Goal: Information Seeking & Learning: Find specific fact

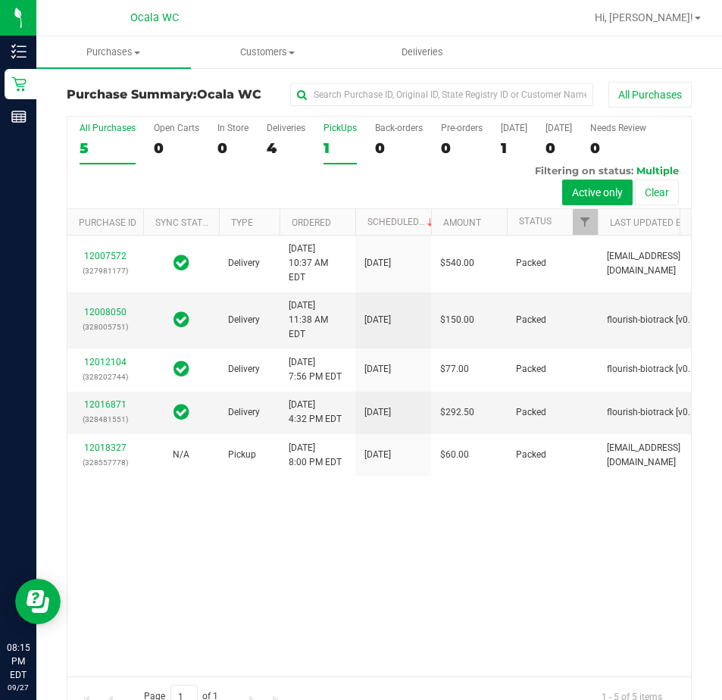
click at [331, 145] on div "1" at bounding box center [340, 147] width 33 height 17
click at [0, 0] on input "PickUps 1" at bounding box center [0, 0] width 0 height 0
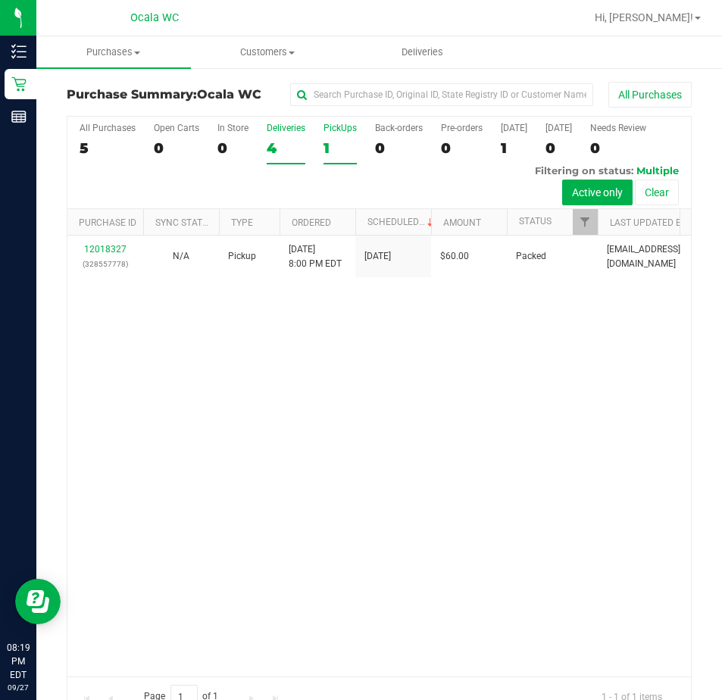
click at [300, 150] on div "4" at bounding box center [286, 147] width 39 height 17
click at [0, 0] on input "Deliveries 4" at bounding box center [0, 0] width 0 height 0
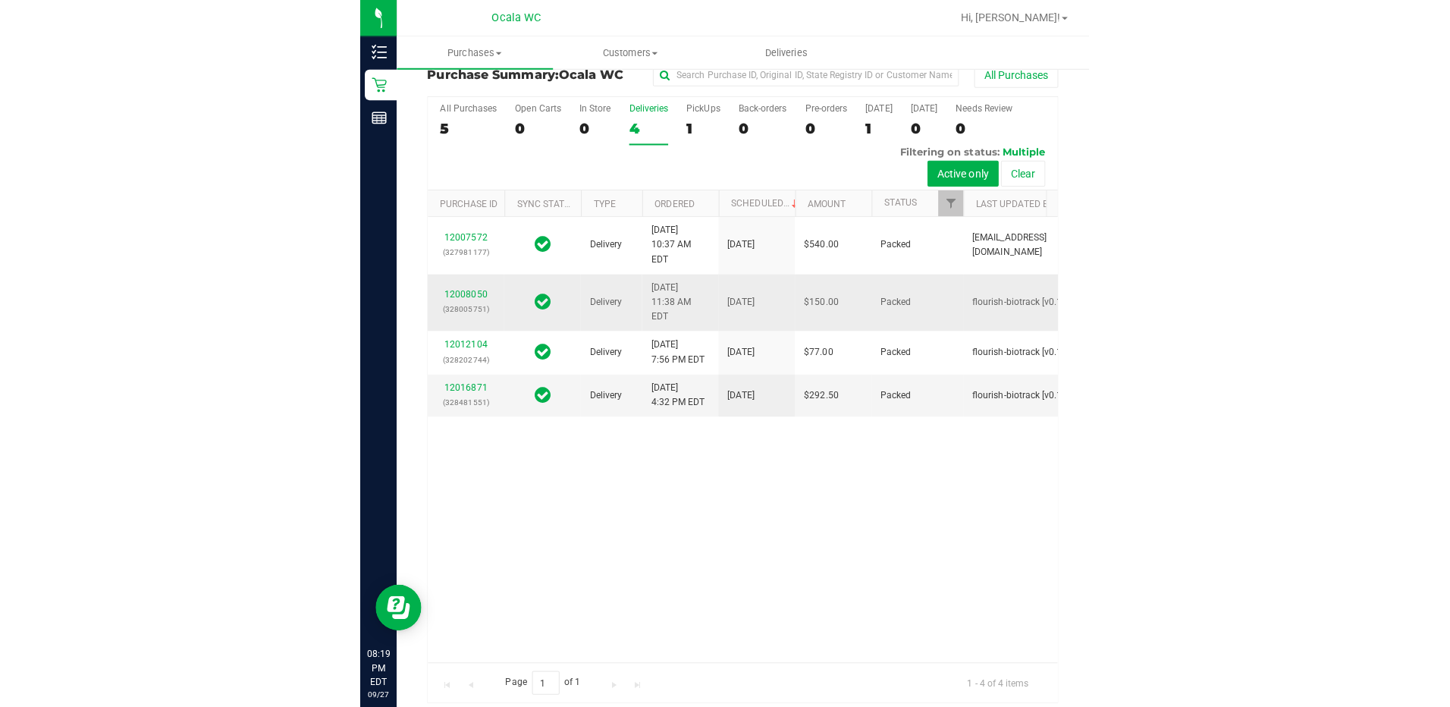
scroll to position [32, 0]
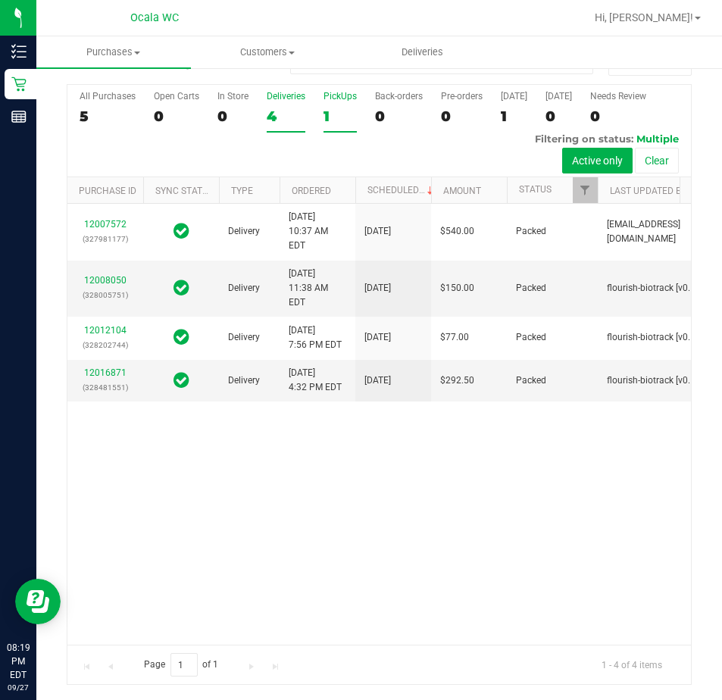
click at [338, 121] on div "1" at bounding box center [340, 116] width 33 height 17
click at [0, 0] on input "PickUps 1" at bounding box center [0, 0] width 0 height 0
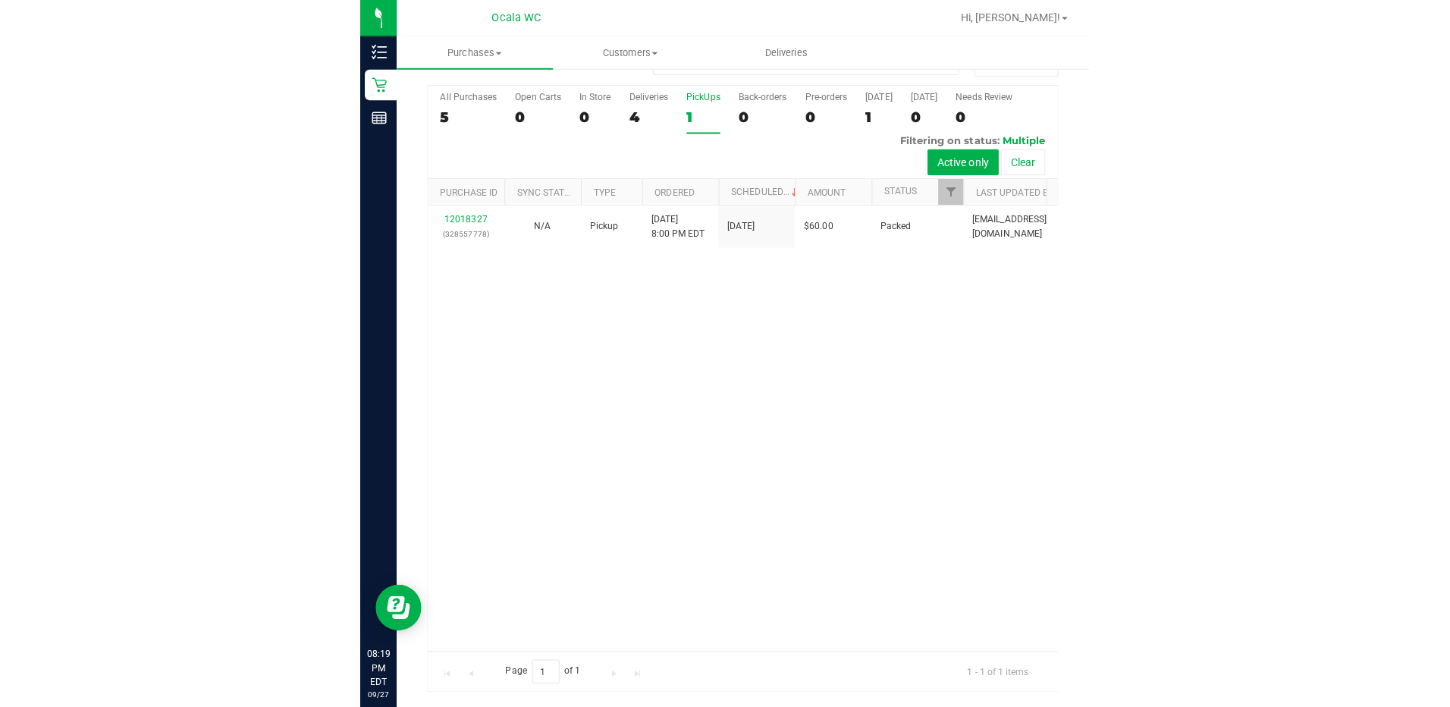
scroll to position [0, 0]
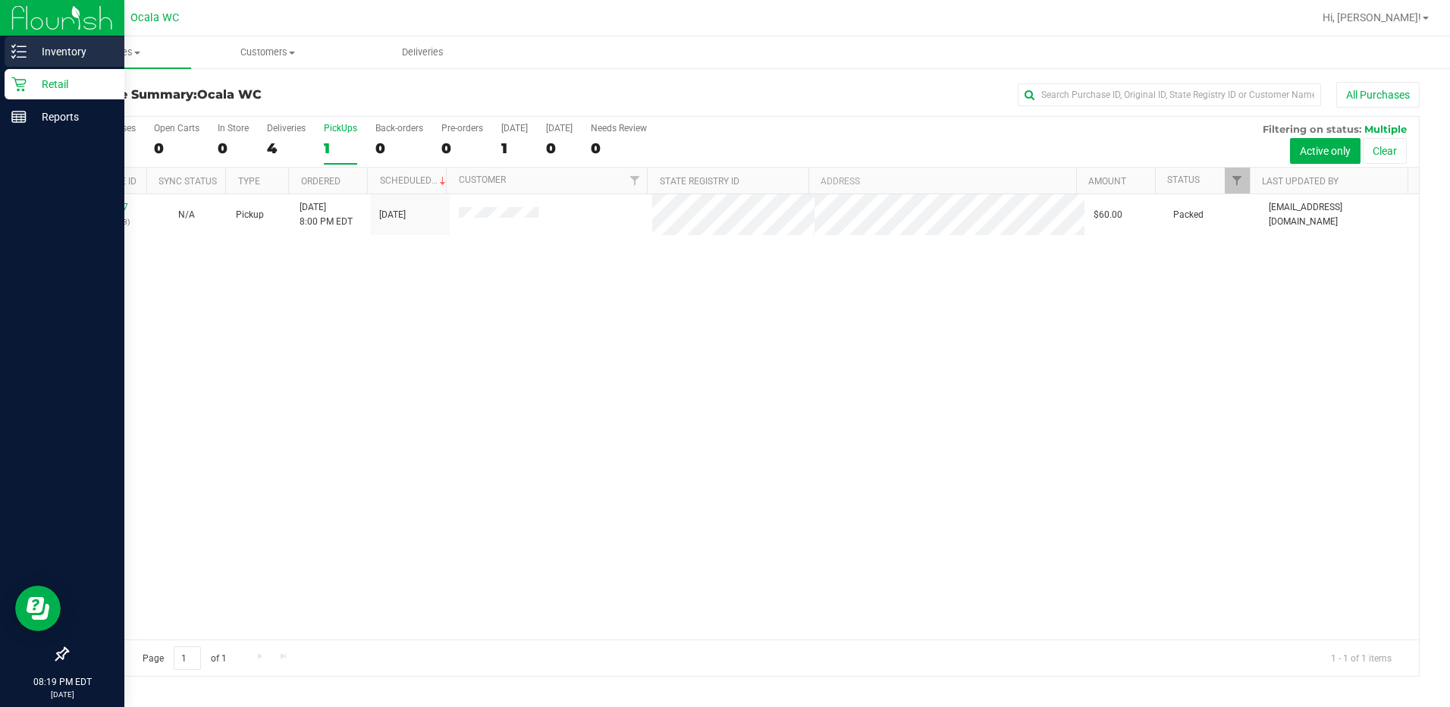
click at [31, 44] on p "Inventory" at bounding box center [72, 51] width 91 height 18
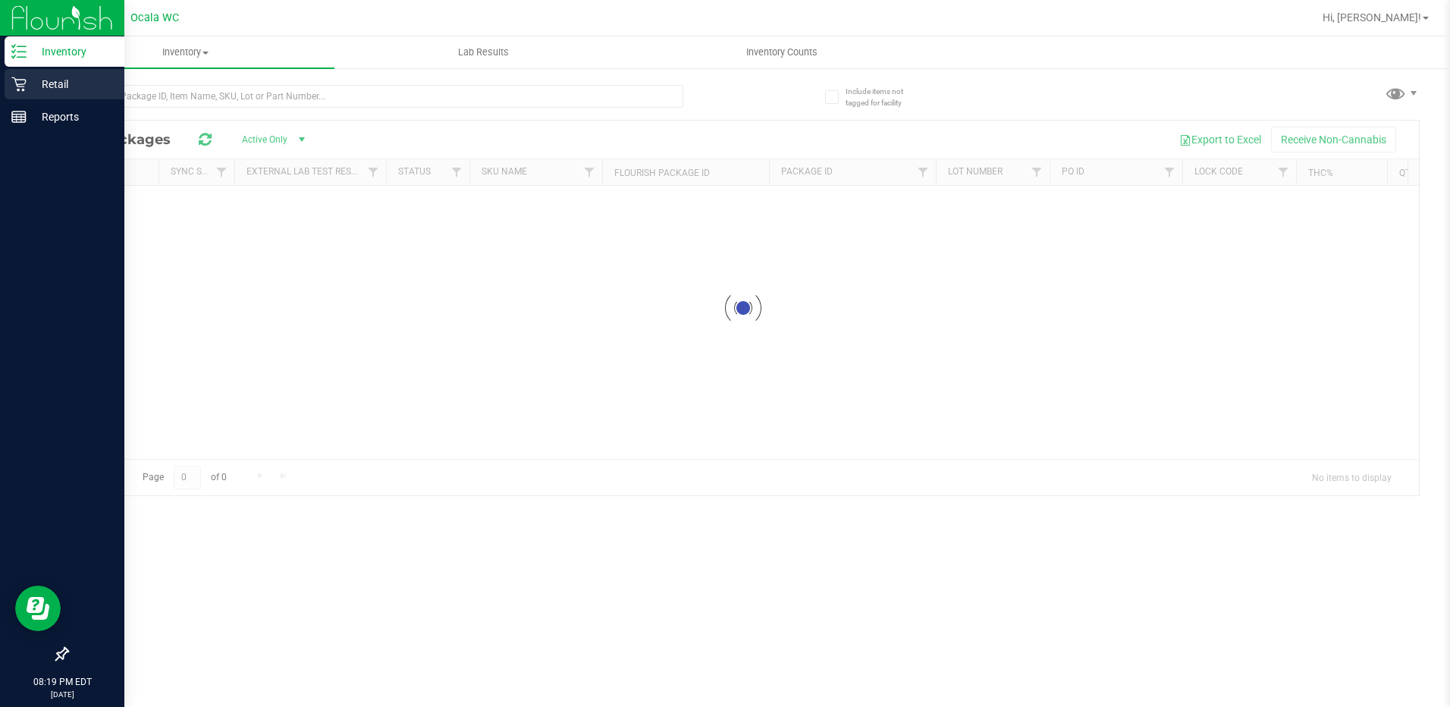
click at [45, 92] on p "Retail" at bounding box center [72, 84] width 91 height 18
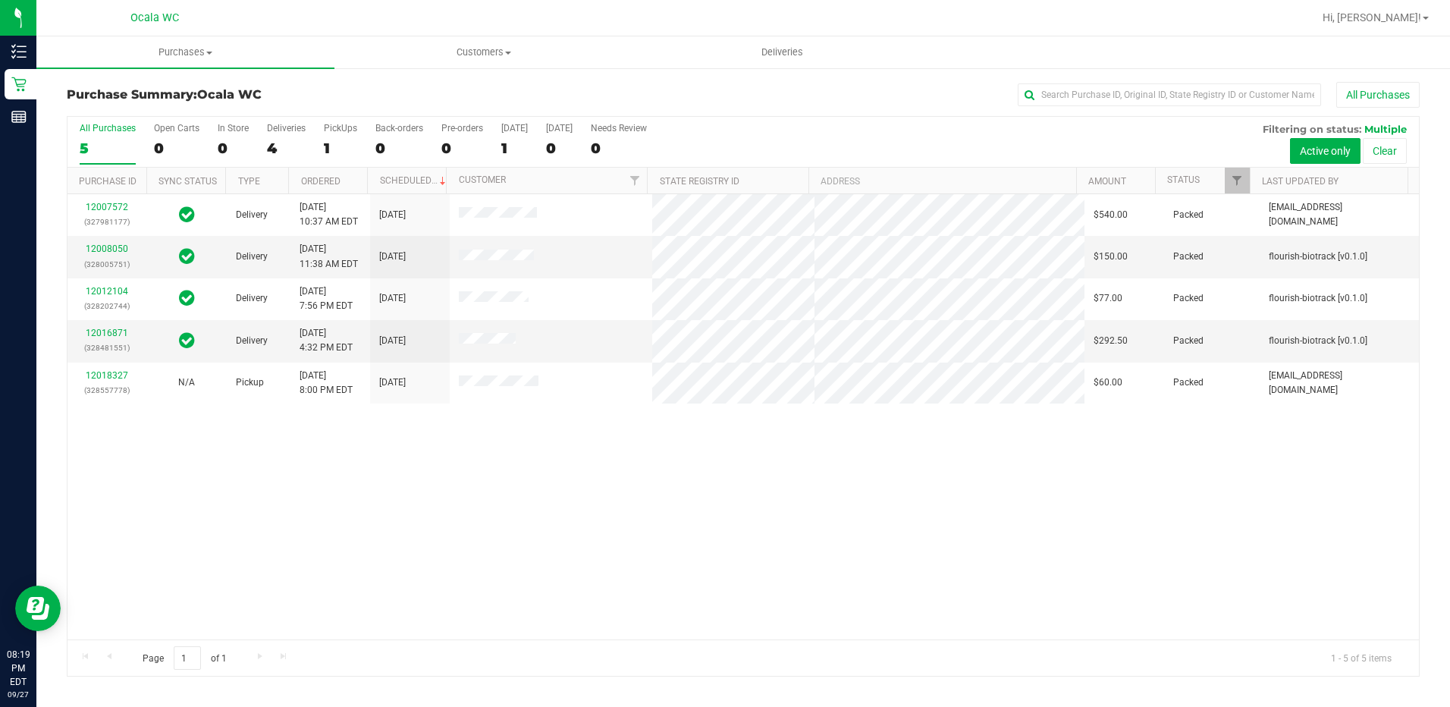
click at [356, 176] on th "Ordered" at bounding box center [327, 181] width 79 height 27
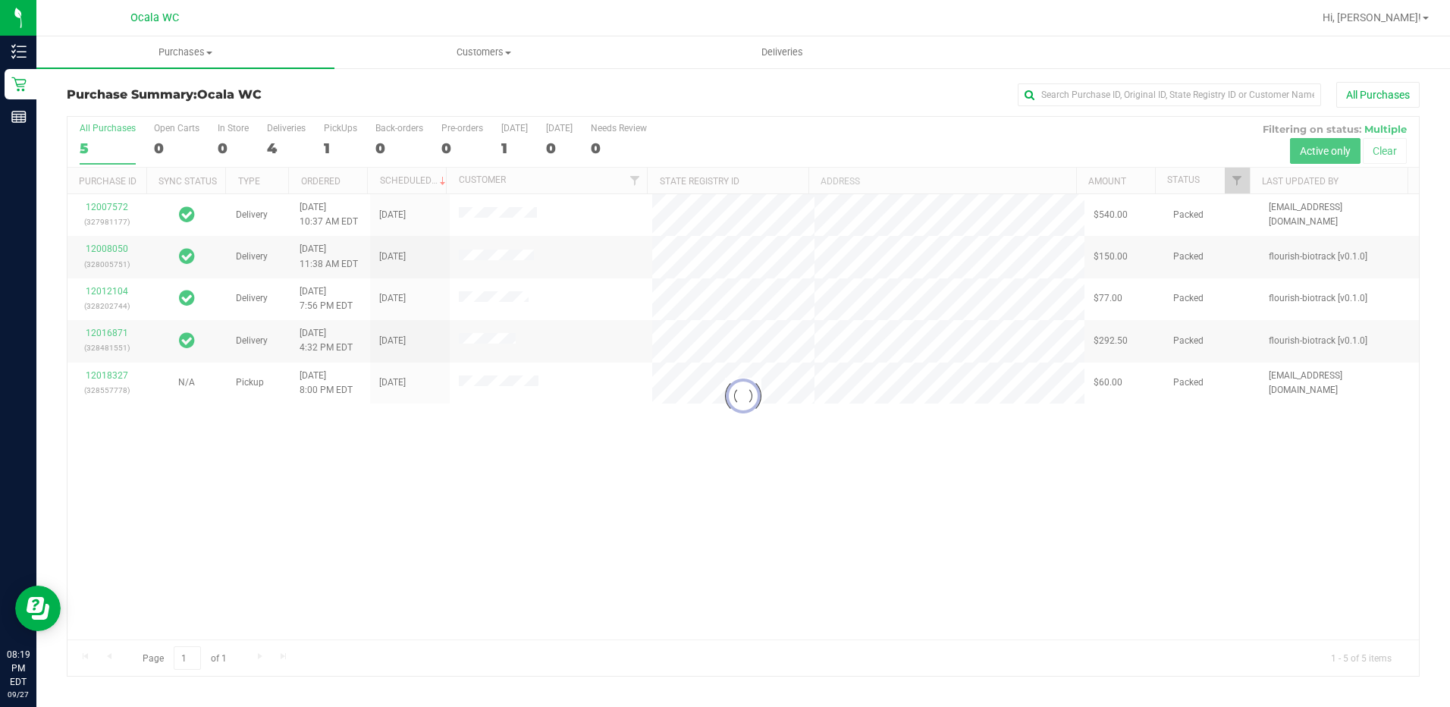
click at [345, 141] on div at bounding box center [742, 396] width 1351 height 559
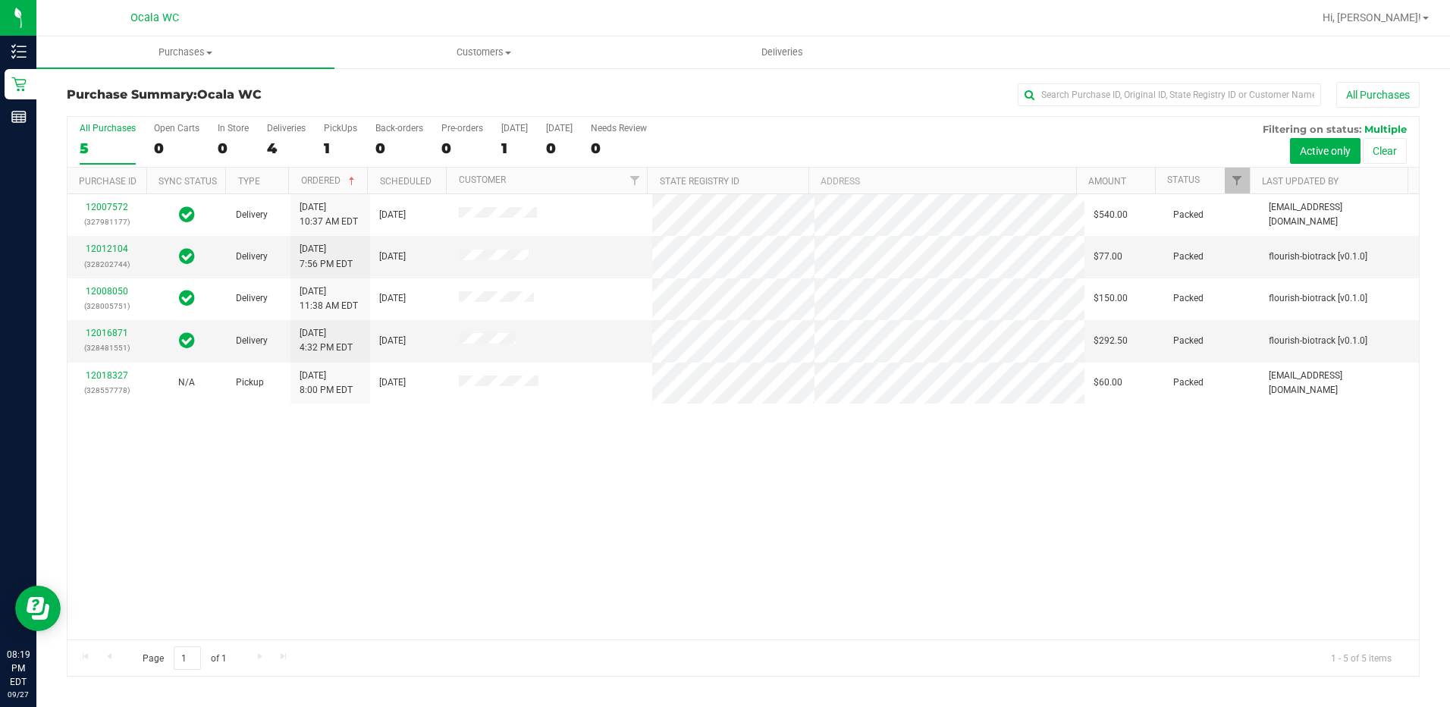
click at [321, 144] on div "All Purchases 5 Open Carts 0 In Store 0 Deliveries 4 PickUps 1 Back-orders 0 Pr…" at bounding box center [742, 142] width 1351 height 51
click at [327, 146] on div "1" at bounding box center [340, 147] width 33 height 17
click at [0, 0] on input "PickUps 1" at bounding box center [0, 0] width 0 height 0
click at [433, 497] on div "12007572 (327981177) Delivery [DATE] 10:37 AM EDT 10/1/2025 $540.00 Packed [EMA…" at bounding box center [742, 416] width 1351 height 445
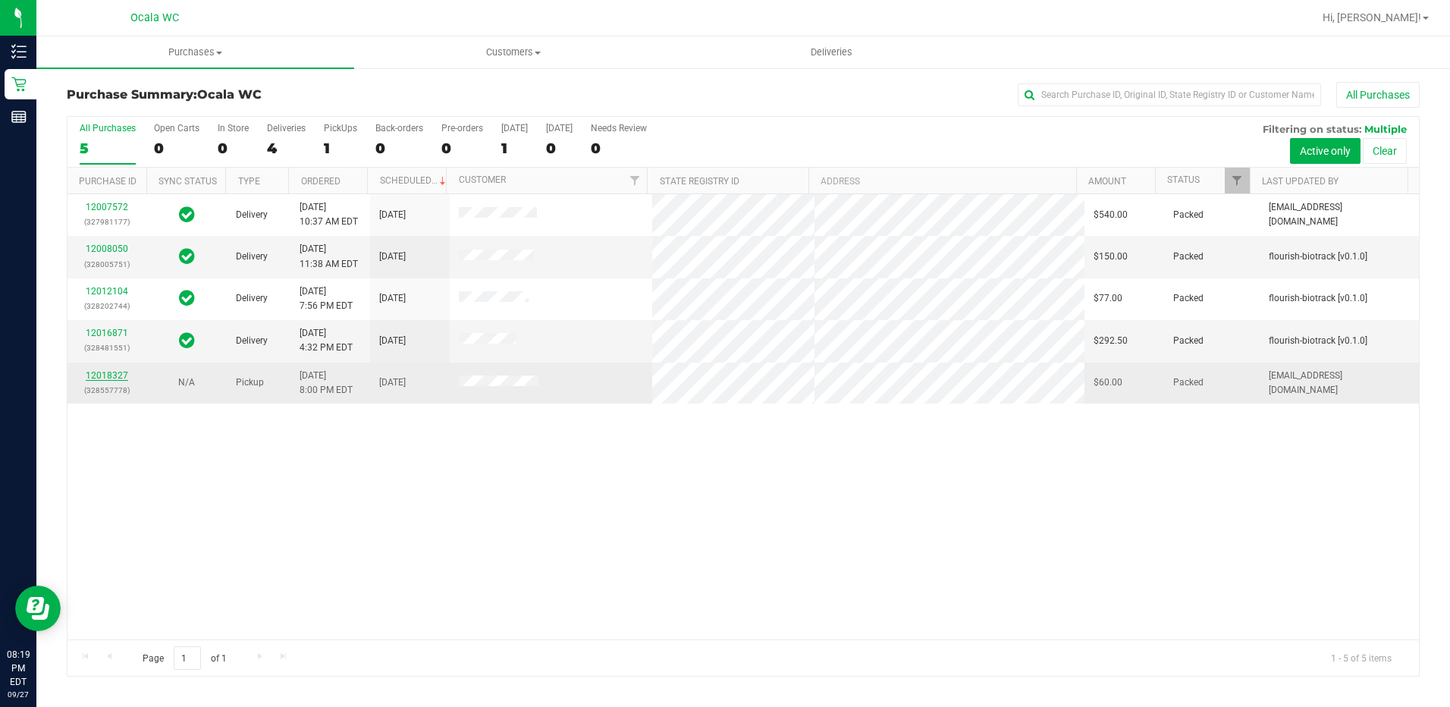
click at [121, 376] on link "12018327" at bounding box center [107, 375] width 42 height 11
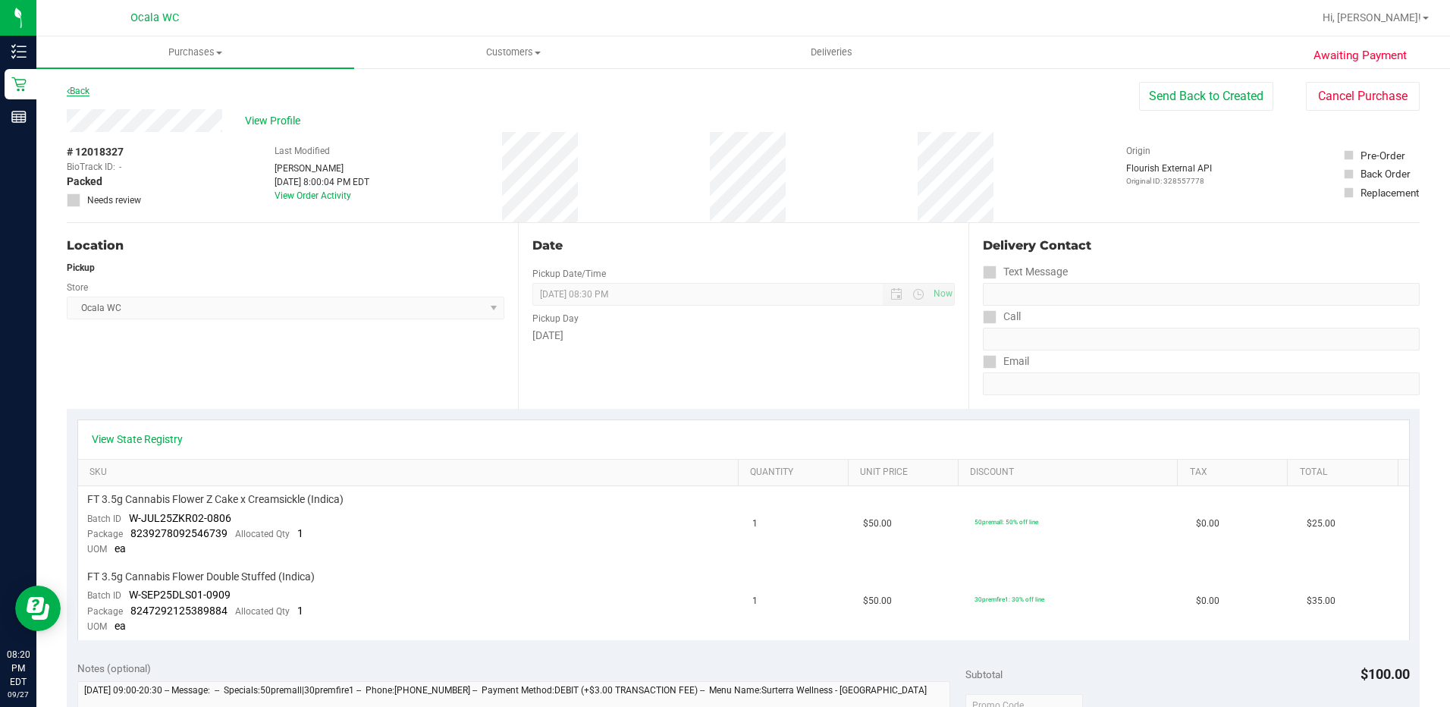
click at [74, 86] on link "Back" at bounding box center [78, 91] width 23 height 11
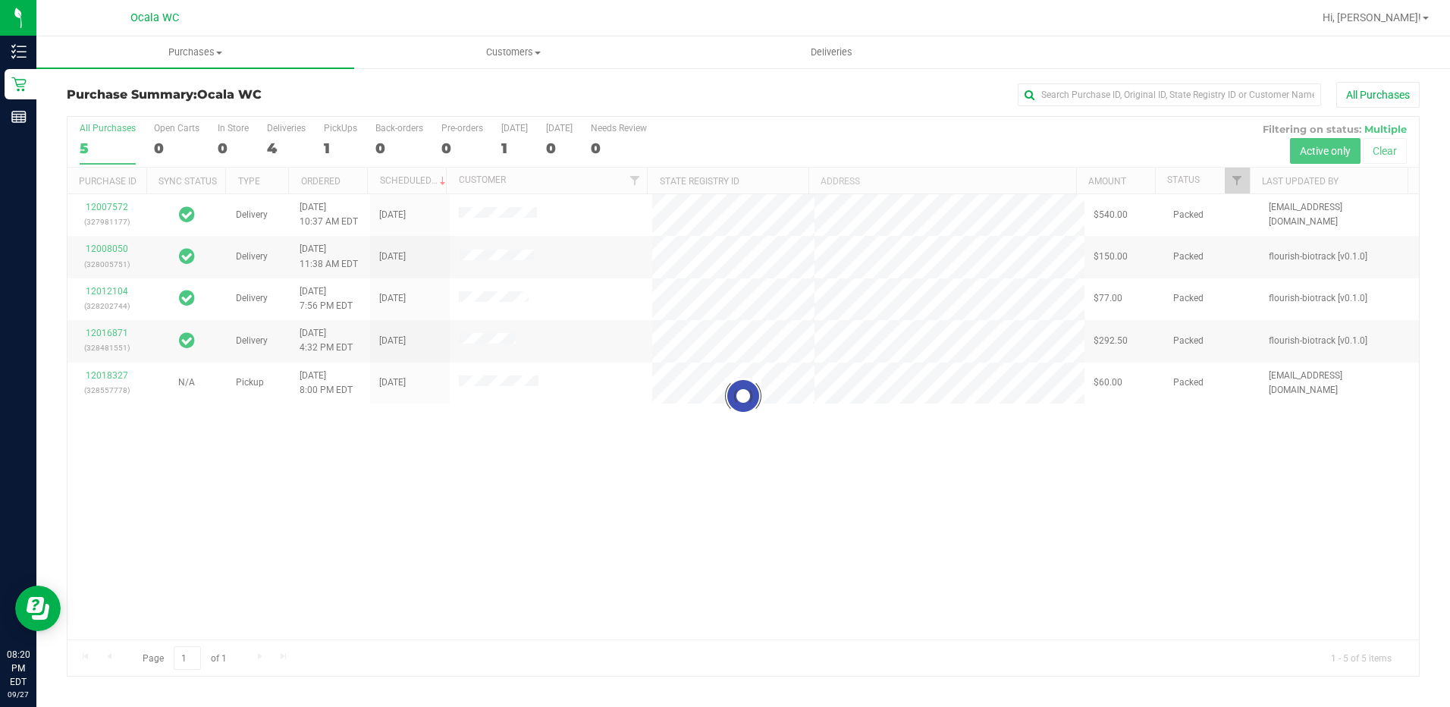
click at [325, 144] on div at bounding box center [742, 396] width 1351 height 559
click at [329, 144] on div at bounding box center [742, 396] width 1351 height 559
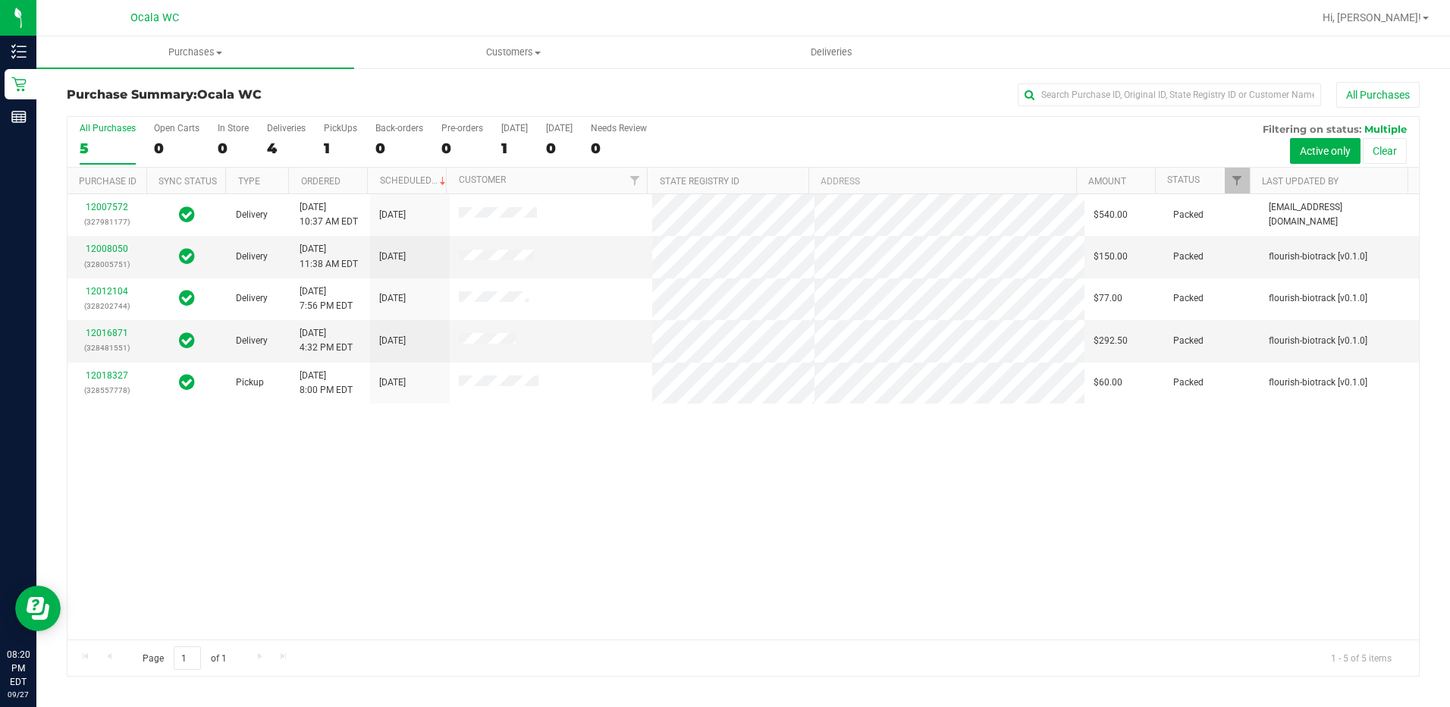
click at [329, 144] on div "1" at bounding box center [340, 147] width 33 height 17
click at [0, 0] on input "PickUps 1" at bounding box center [0, 0] width 0 height 0
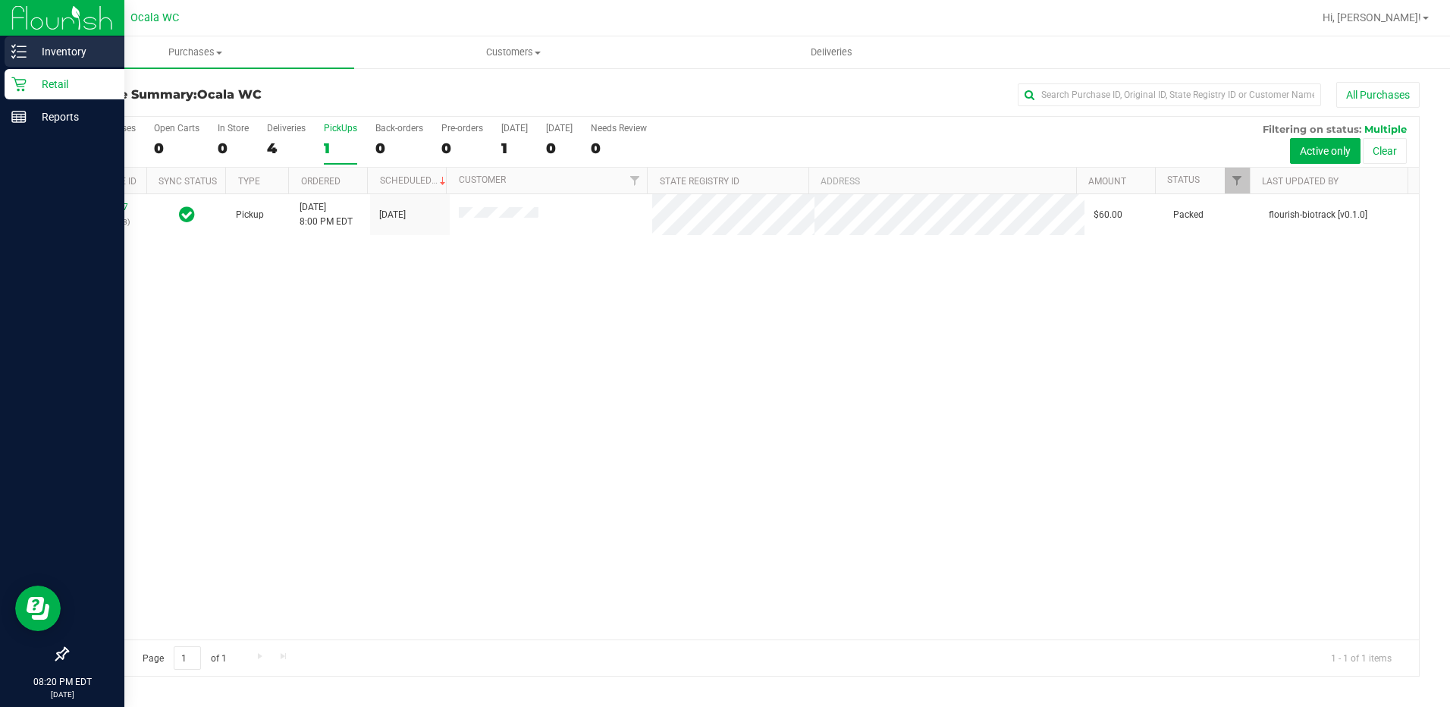
click at [47, 45] on p "Inventory" at bounding box center [72, 51] width 91 height 18
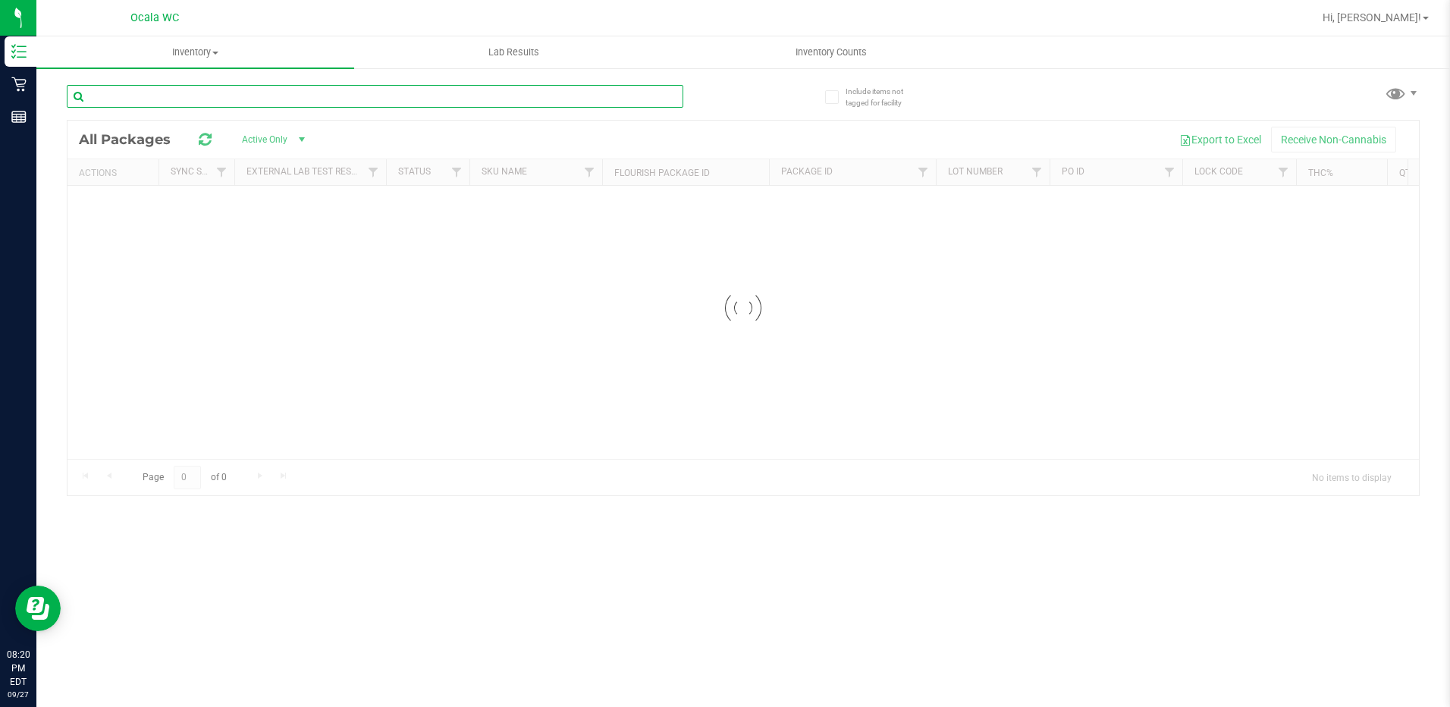
click at [118, 100] on input "text" at bounding box center [375, 96] width 616 height 23
type input "double"
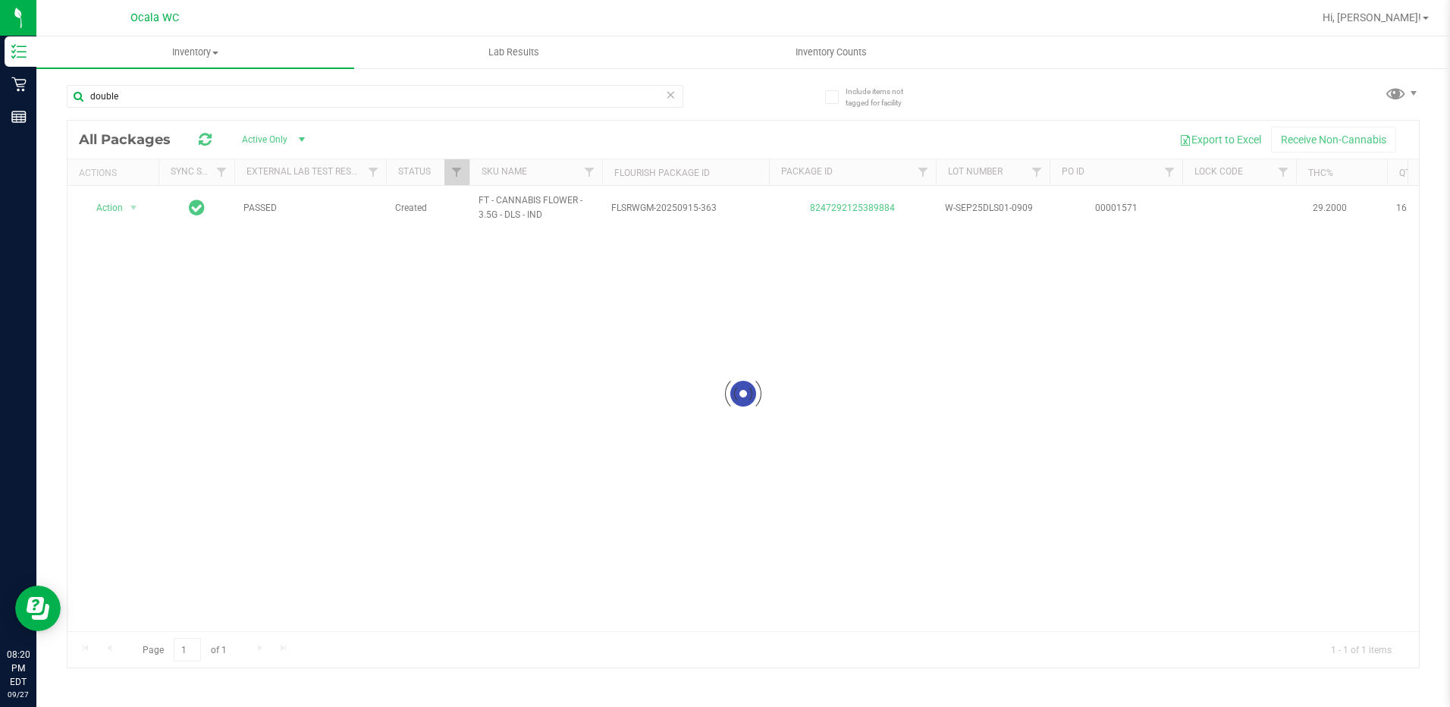
click at [863, 202] on div at bounding box center [742, 394] width 1351 height 547
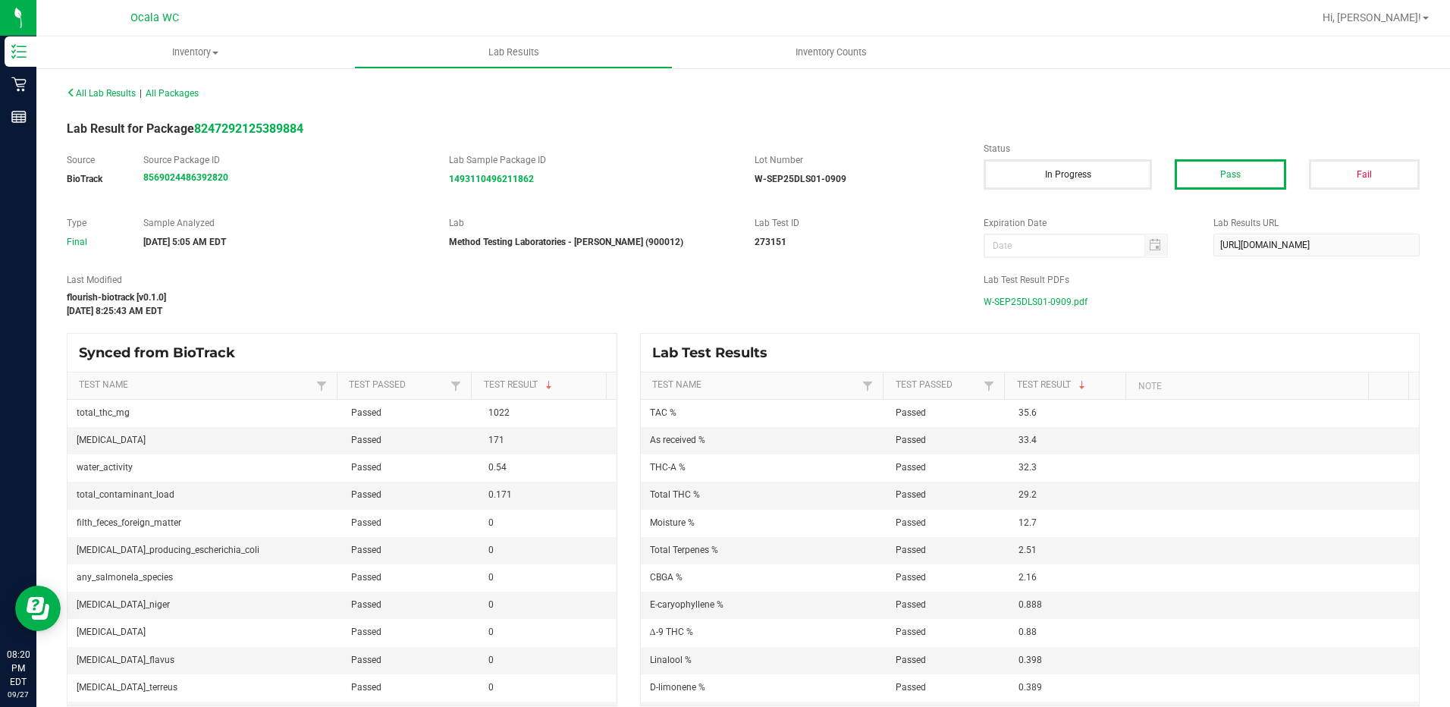
click at [1025, 311] on span "W-SEP25DLS01-0909.pdf" at bounding box center [1035, 301] width 104 height 23
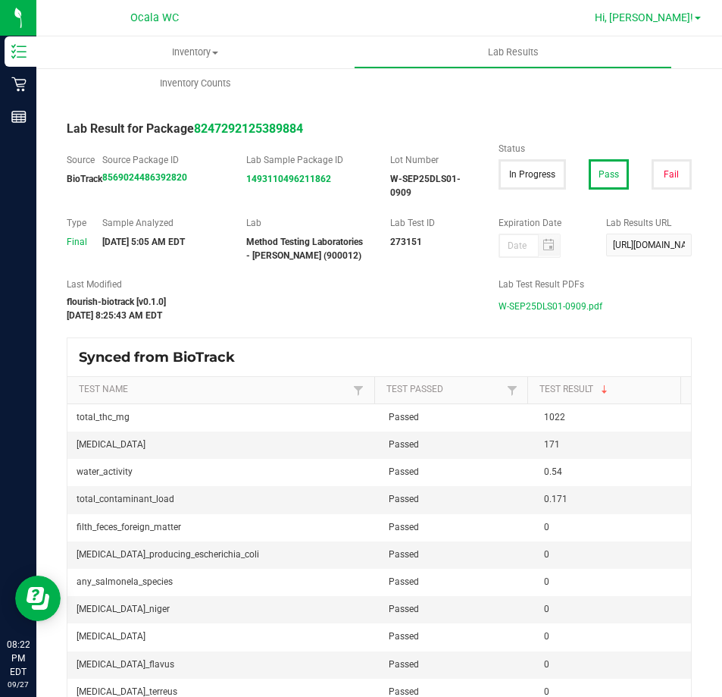
click at [648, 22] on span "Hi, [PERSON_NAME]!" at bounding box center [644, 17] width 99 height 12
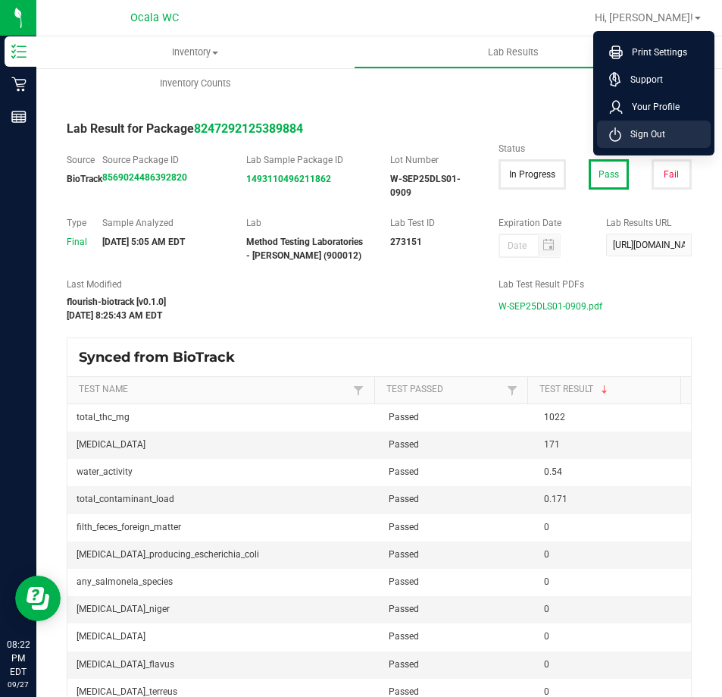
click at [647, 139] on span "Sign Out" at bounding box center [644, 134] width 44 height 15
